Goal: Transaction & Acquisition: Purchase product/service

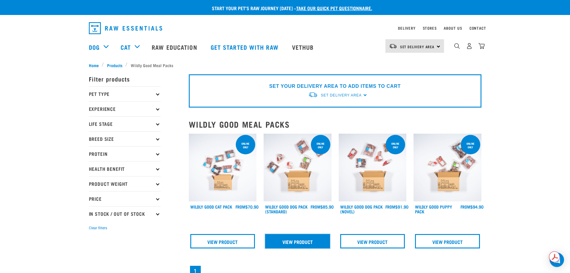
click at [297, 241] on link "View Product" at bounding box center [297, 241] width 65 height 14
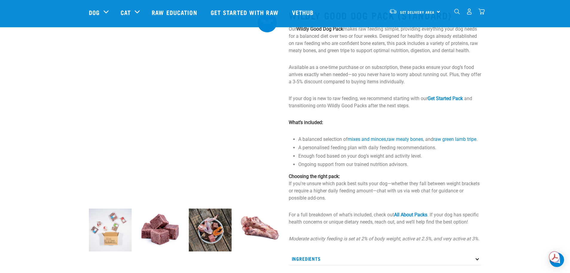
scroll to position [180, 0]
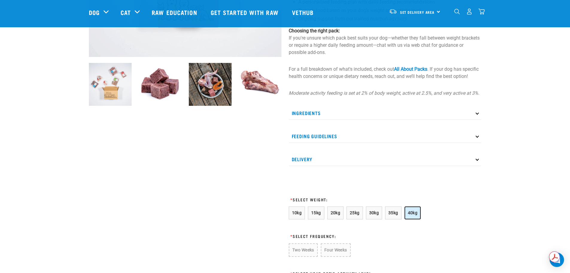
click at [416, 215] on span "40kg" at bounding box center [413, 212] width 10 height 5
click at [342, 256] on button "Four Weeks" at bounding box center [334, 249] width 29 height 13
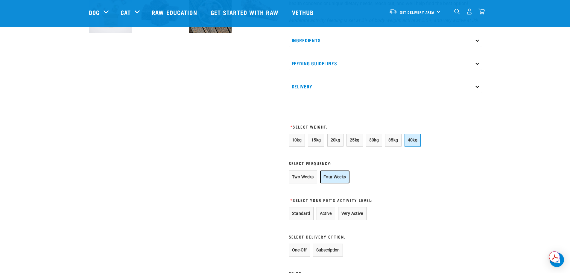
scroll to position [299, 0]
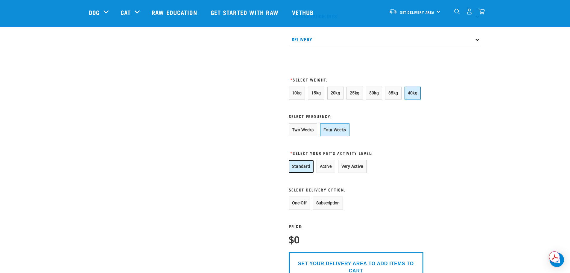
click at [301, 173] on button "Standard" at bounding box center [301, 166] width 25 height 13
